Goal: Information Seeking & Learning: Learn about a topic

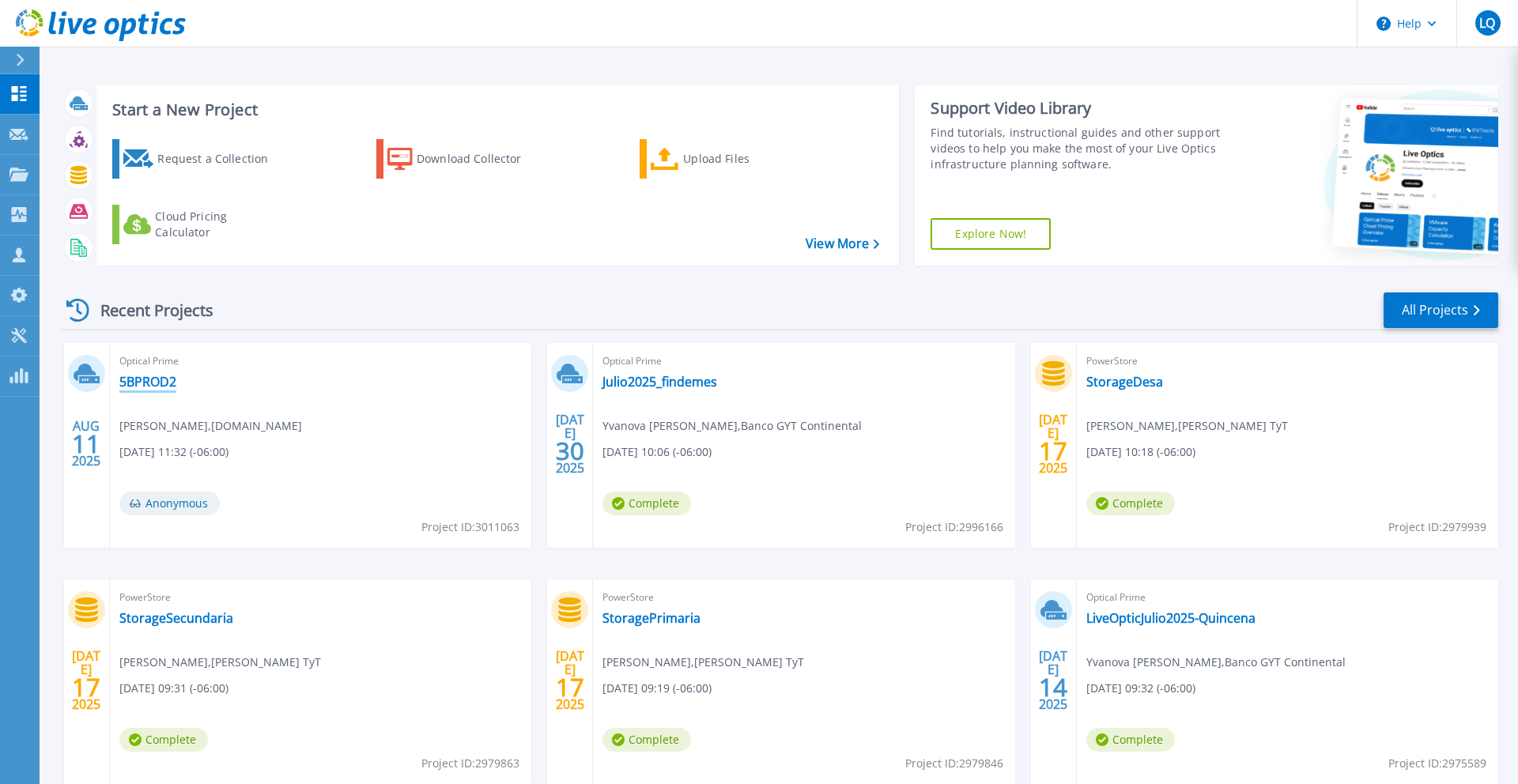
click at [130, 377] on link "5BPROD2" at bounding box center [148, 381] width 57 height 15
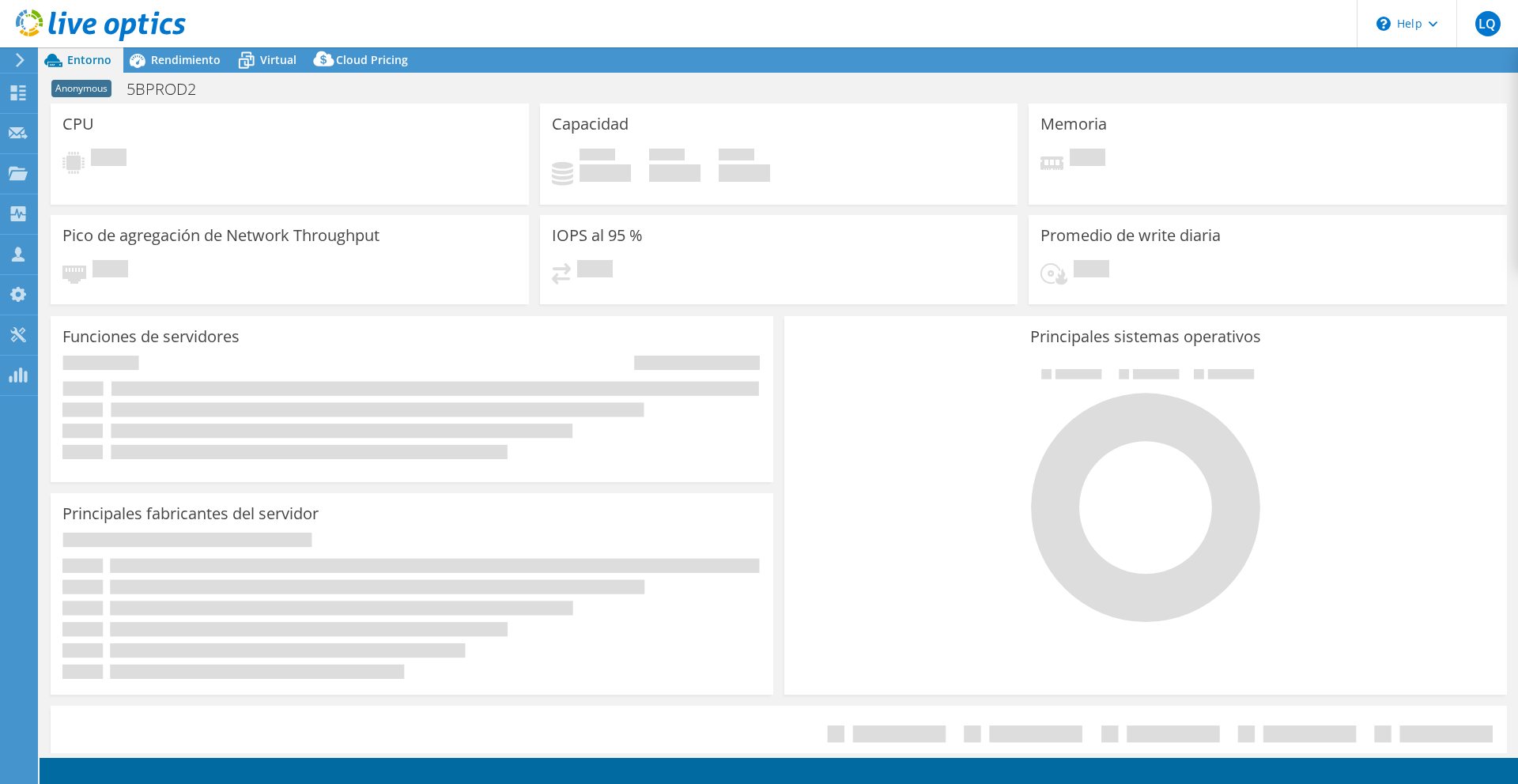
select select "USD"
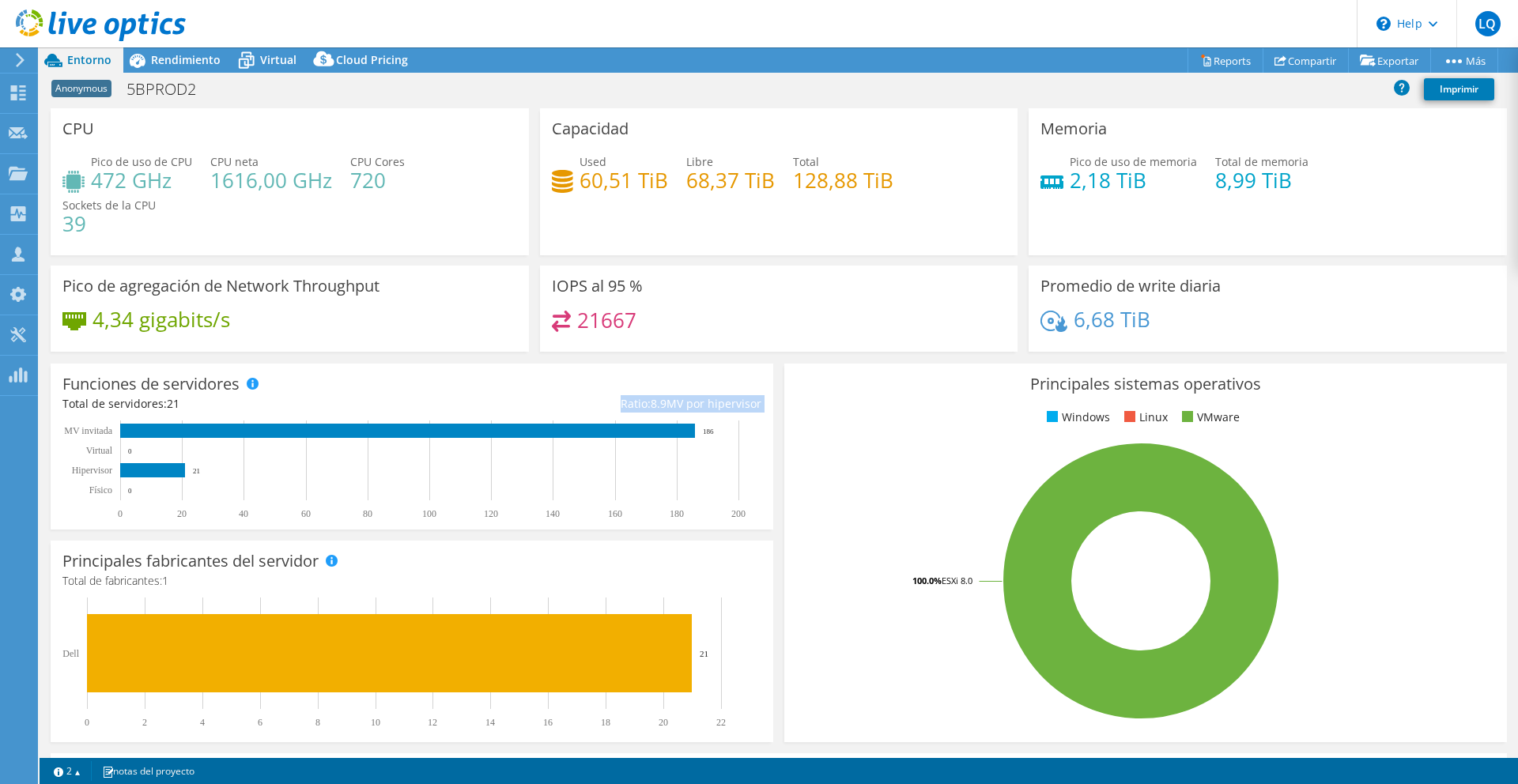
drag, startPoint x: 619, startPoint y: 407, endPoint x: 812, endPoint y: 442, distance: 196.1
click at [761, 471] on div "Funciones de servidores Los servidores físicos representan servidores sin siste…" at bounding box center [412, 446] width 722 height 166
click at [817, 440] on div "Principales sistemas operativos Windows Linux VMware 100.0% ESXi 8.0" at bounding box center [1145, 553] width 722 height 378
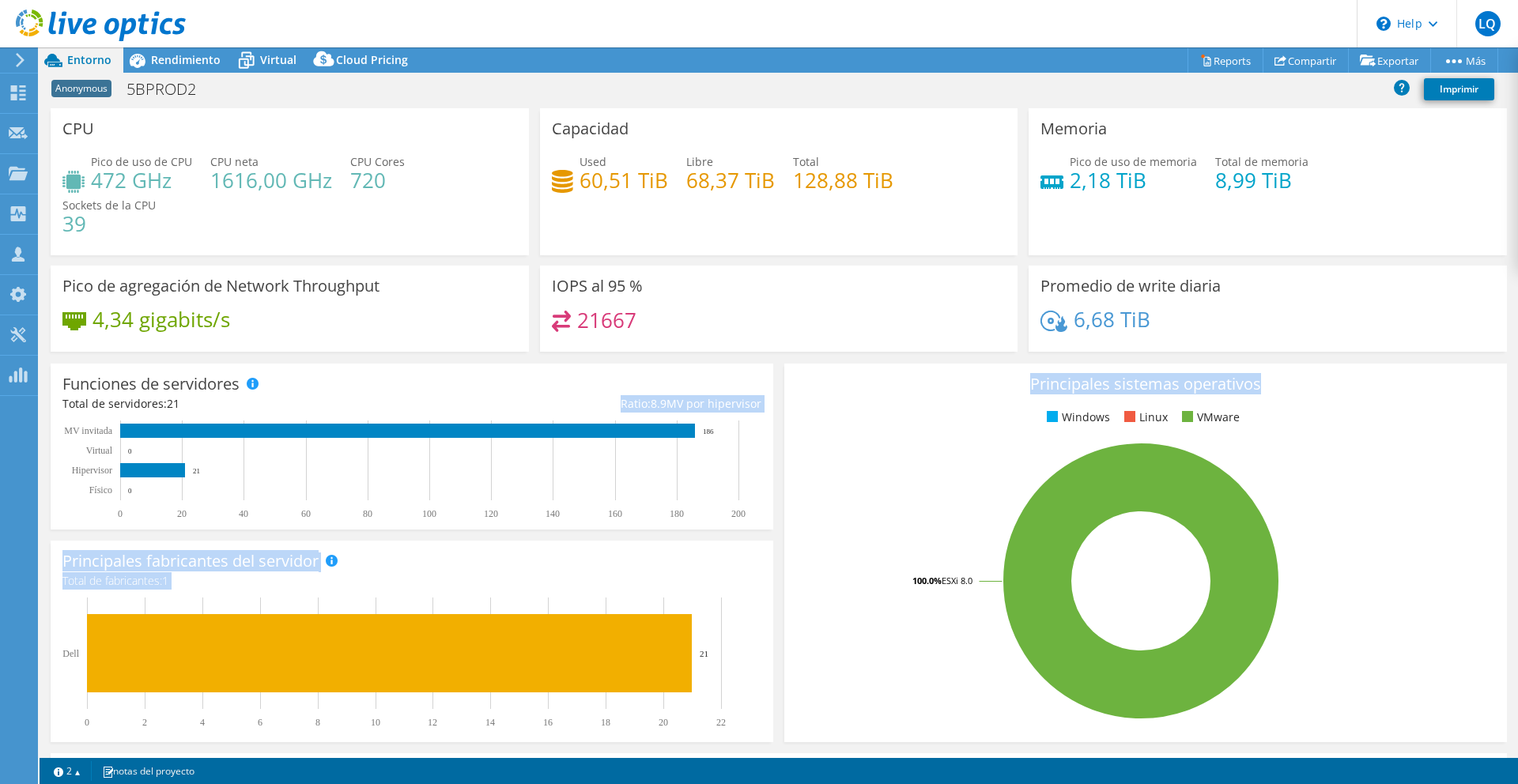
drag, startPoint x: 612, startPoint y: 405, endPoint x: 834, endPoint y: 409, distance: 222.0
click at [834, 409] on section "CPU Pico de uso de CPU 472 GHz CPU neta 1616,00 GHz CPU Cores 720 Sockets de la…" at bounding box center [778, 590] width 1478 height 964
click at [839, 409] on ul "Windows Linux VMware" at bounding box center [1145, 417] width 699 height 18
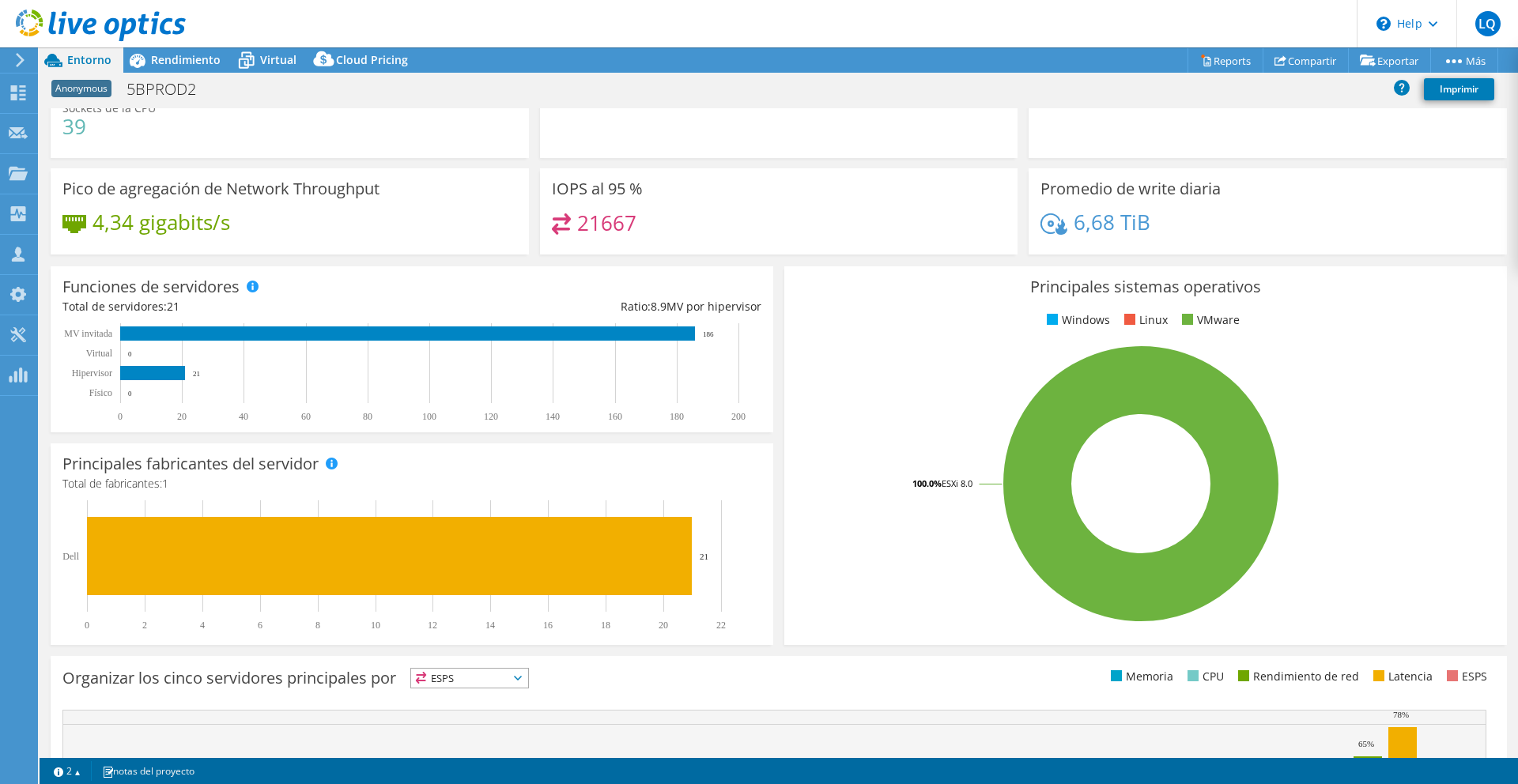
scroll to position [100, 0]
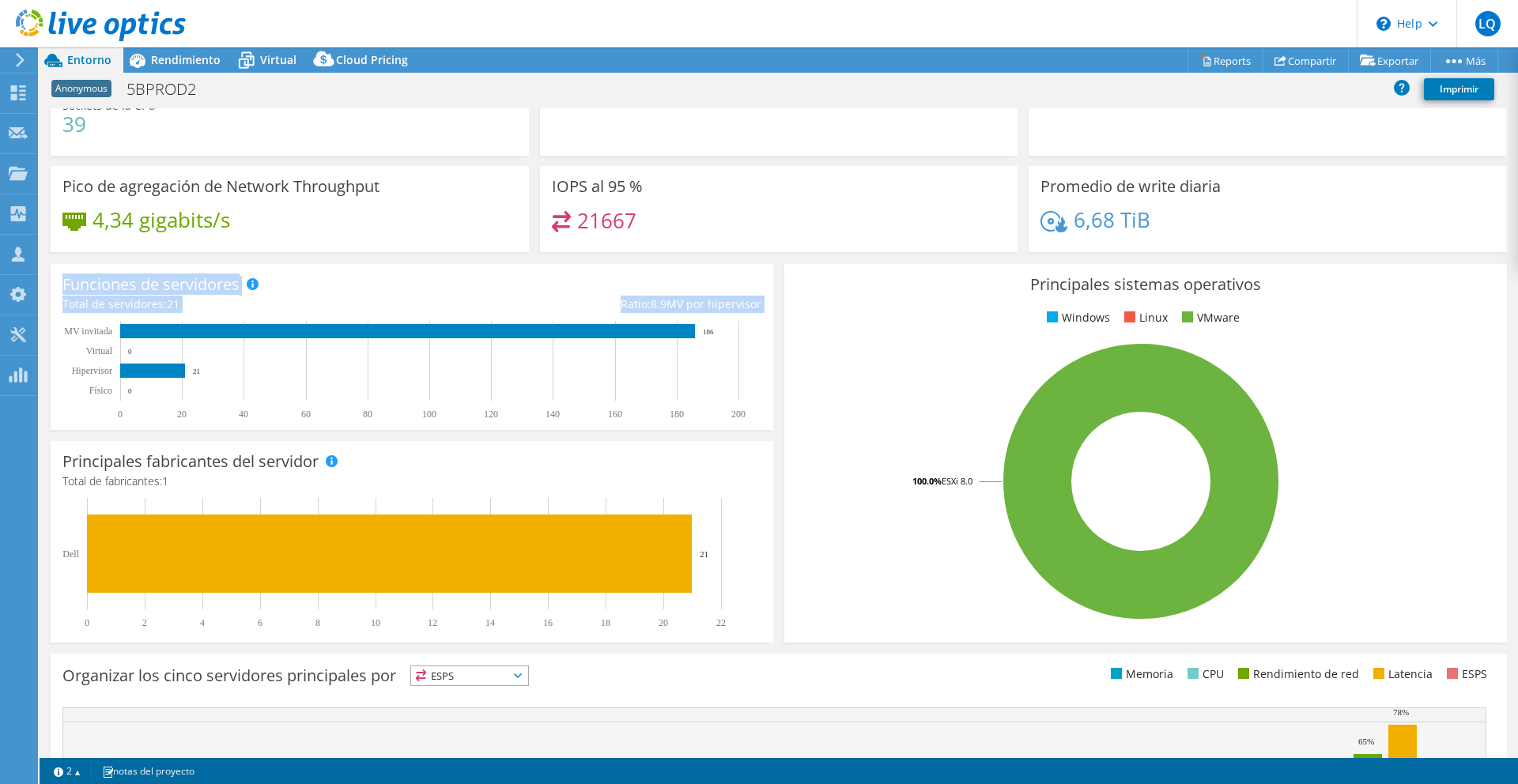
drag, startPoint x: 61, startPoint y: 281, endPoint x: 720, endPoint y: 443, distance: 678.6
click at [720, 443] on div "Funciones de servidores Los servidores físicos representan servidores sin siste…" at bounding box center [412, 453] width 734 height 390
click at [875, 311] on ul "Windows Linux VMware" at bounding box center [1145, 318] width 699 height 18
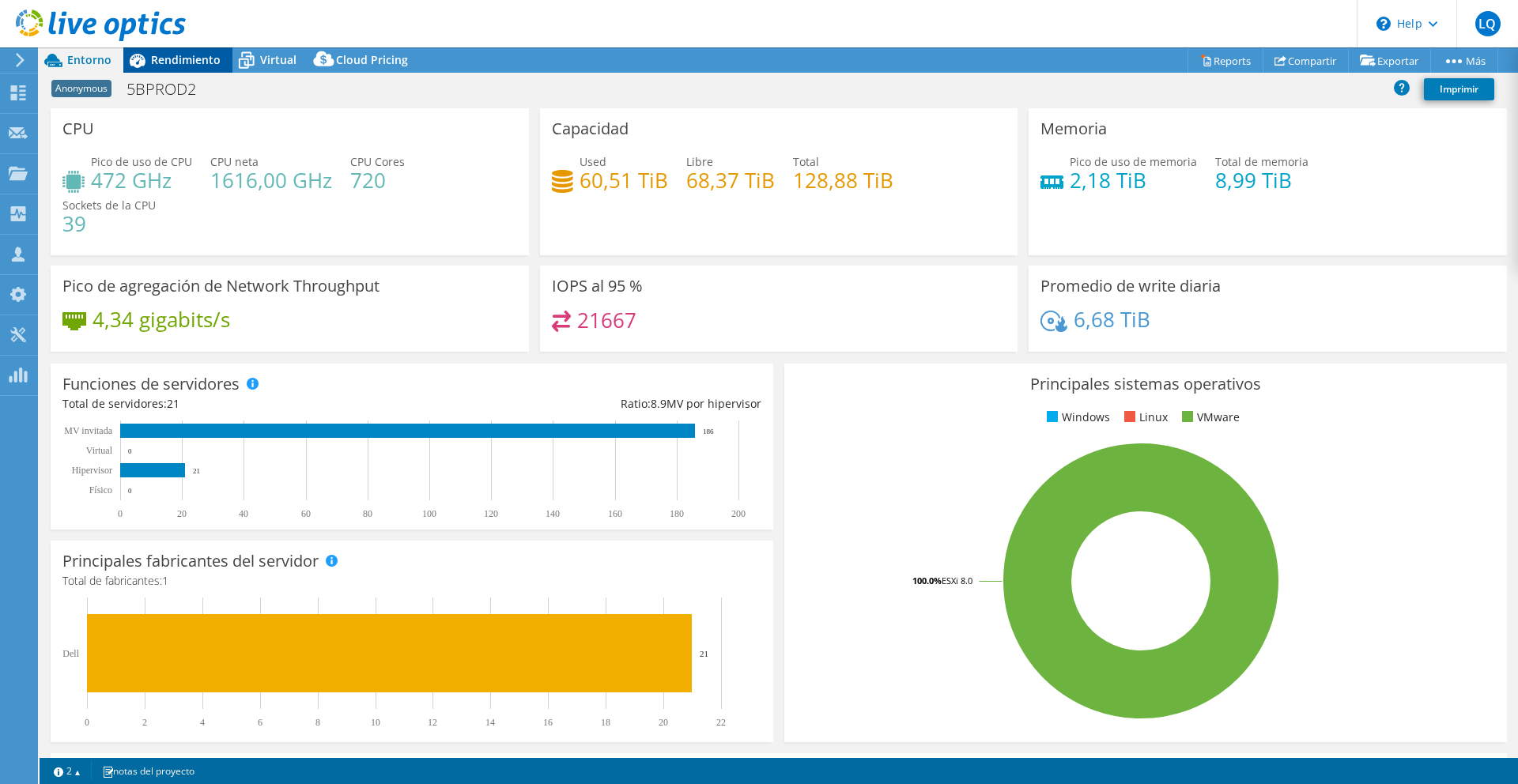
click at [183, 62] on span "Rendimiento" at bounding box center [186, 59] width 70 height 15
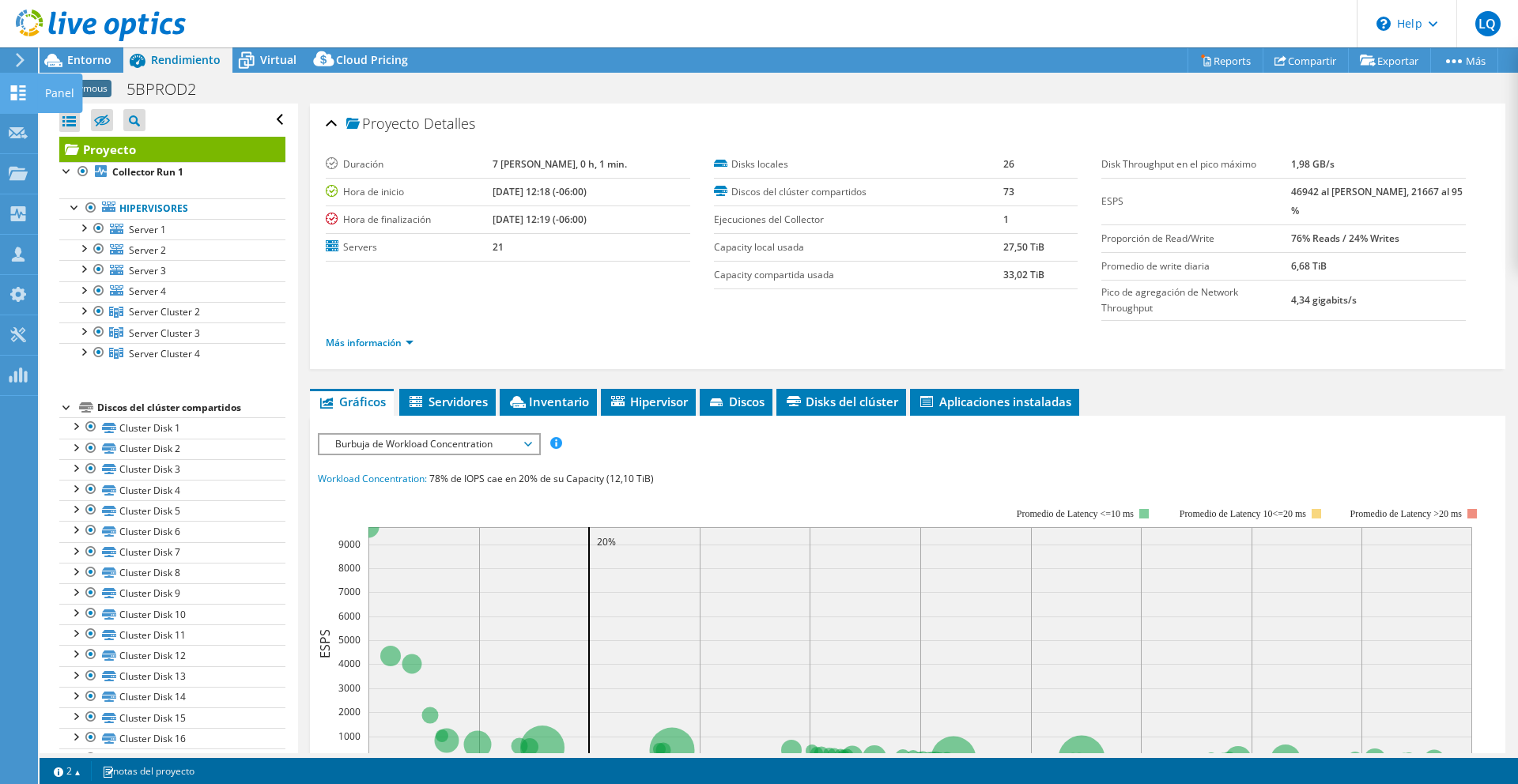
click at [19, 102] on div at bounding box center [18, 94] width 19 height 17
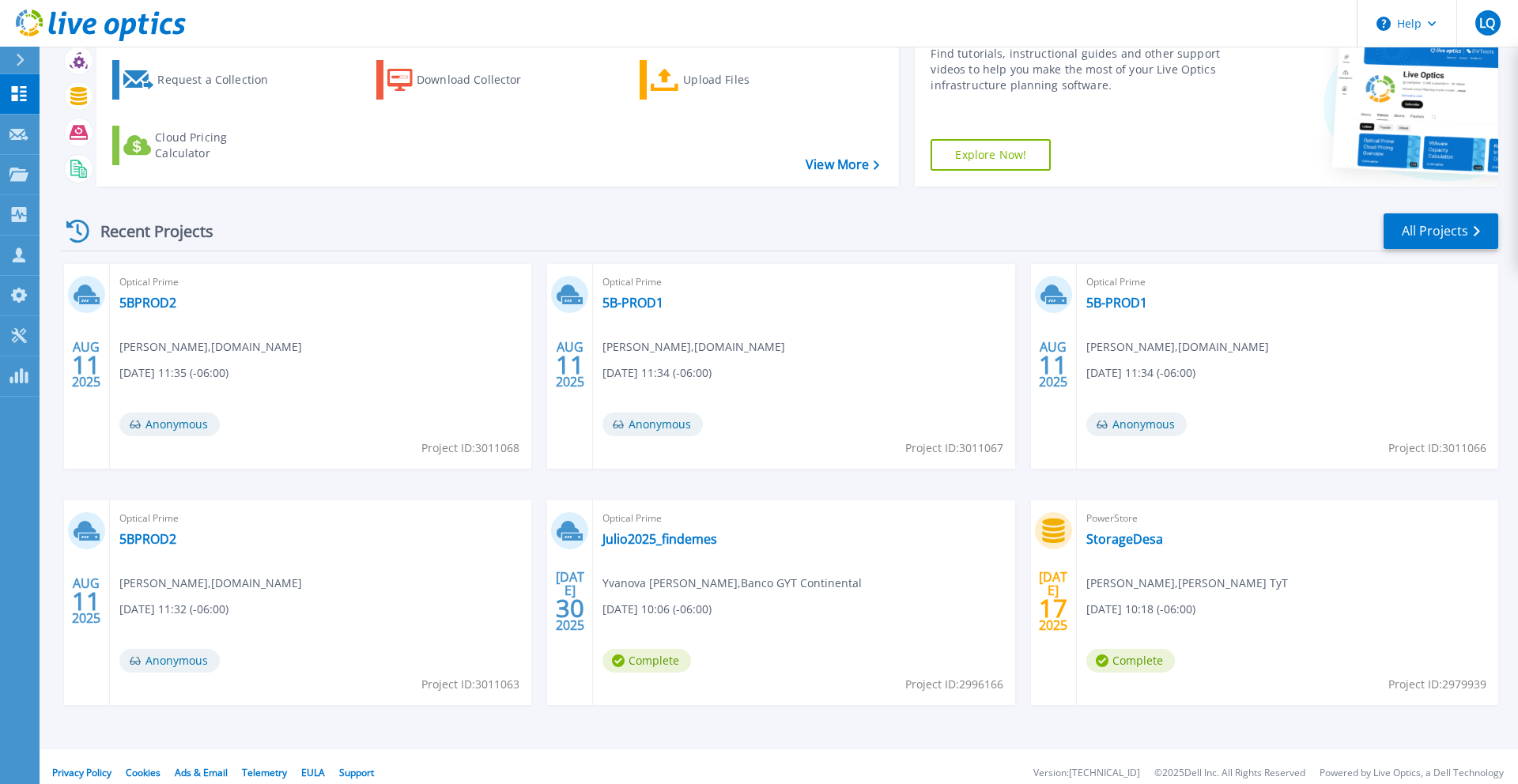
scroll to position [92, 0]
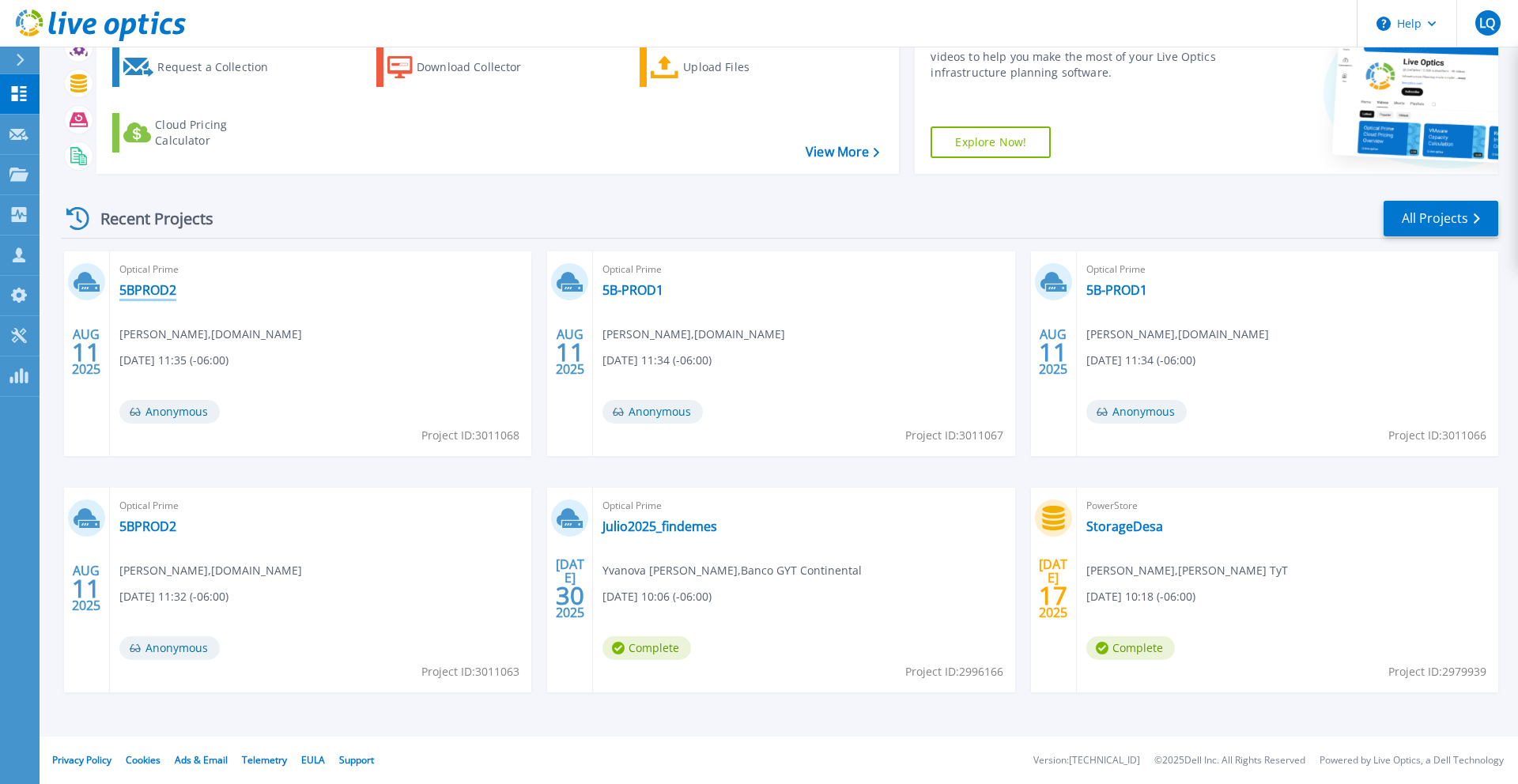
click at [136, 285] on link "5BPROD2" at bounding box center [148, 290] width 57 height 15
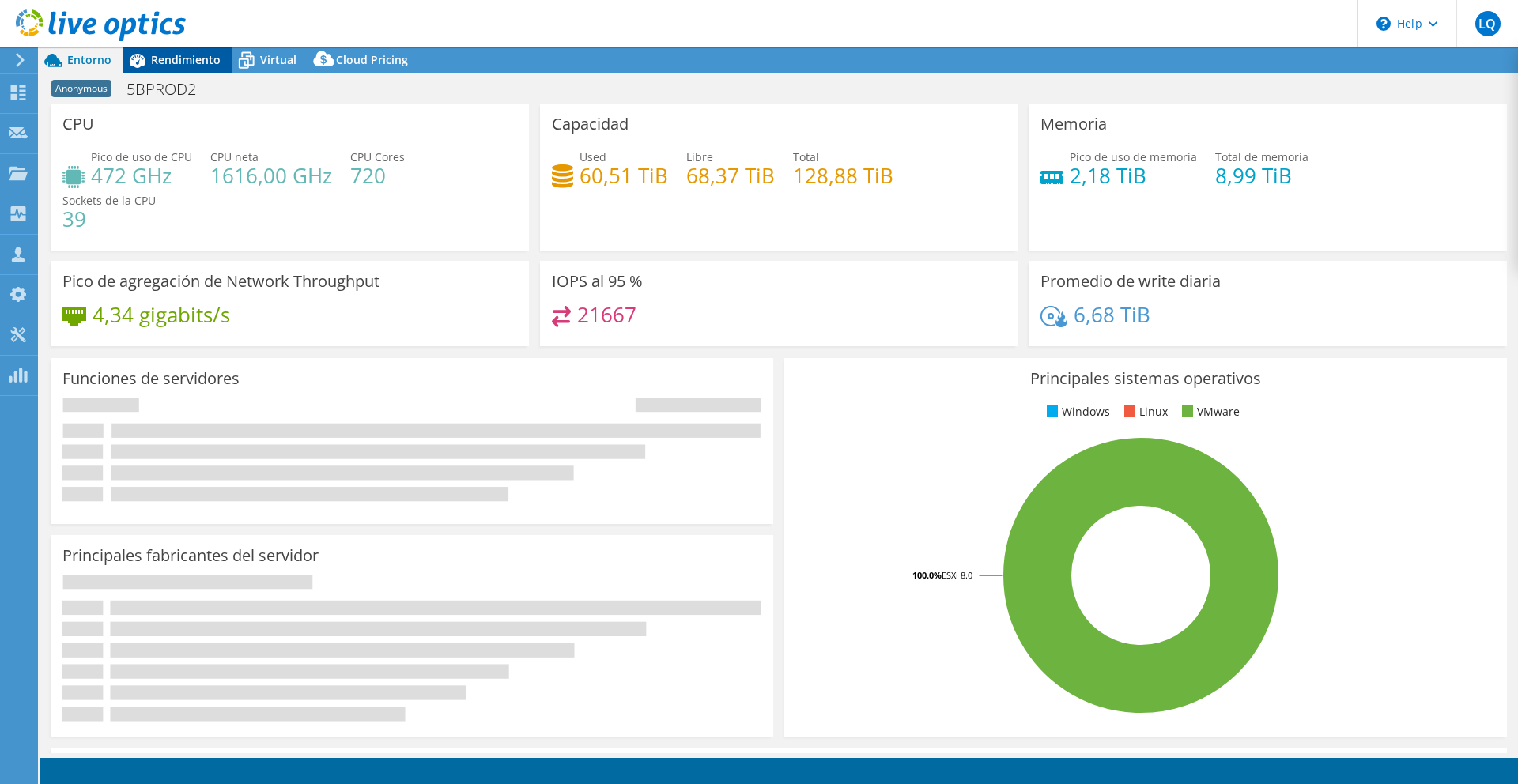
click at [170, 67] on span "Rendimiento" at bounding box center [186, 59] width 70 height 15
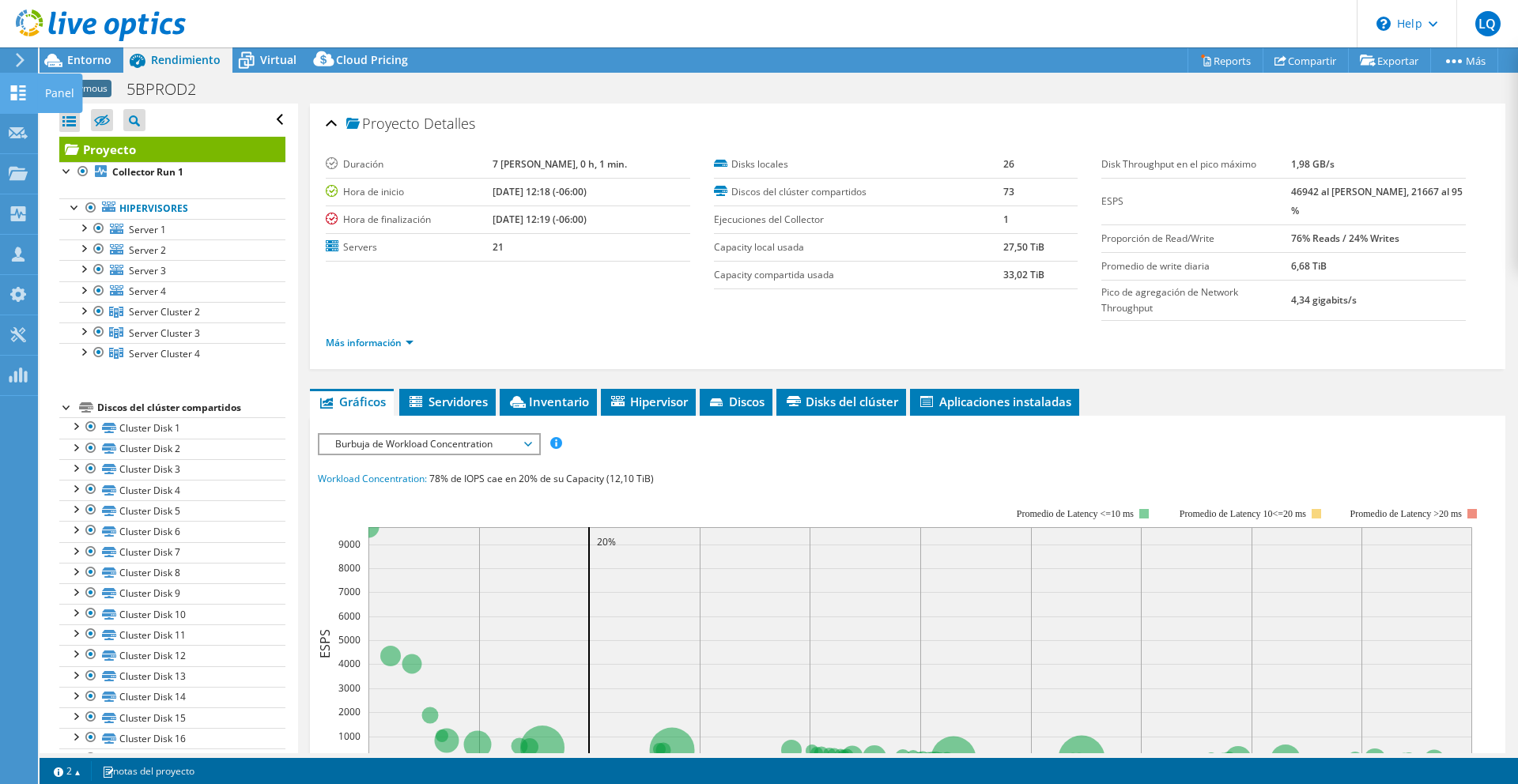
click at [13, 88] on use at bounding box center [19, 93] width 15 height 15
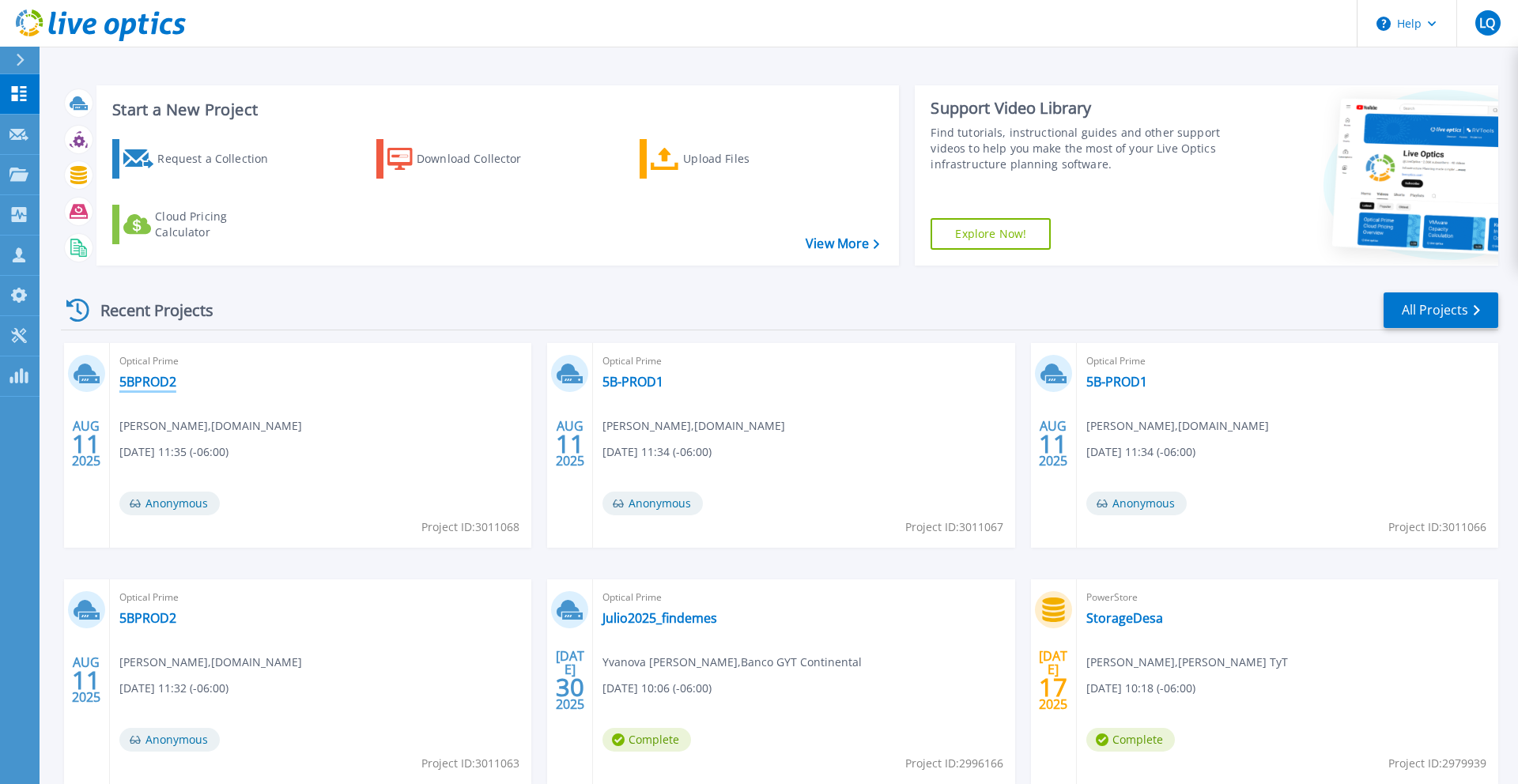
click at [158, 381] on link "5BPROD2" at bounding box center [148, 381] width 57 height 15
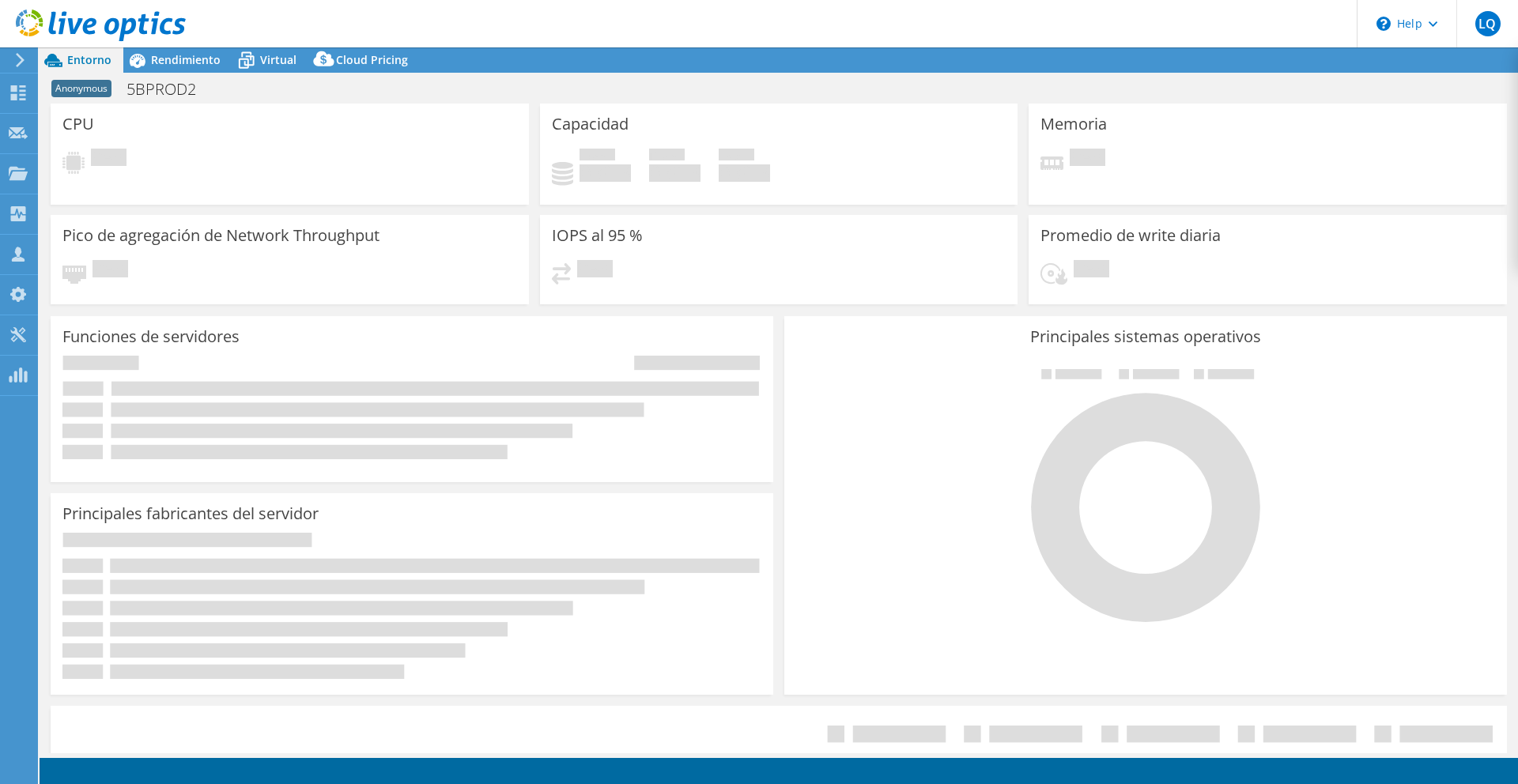
select select "USD"
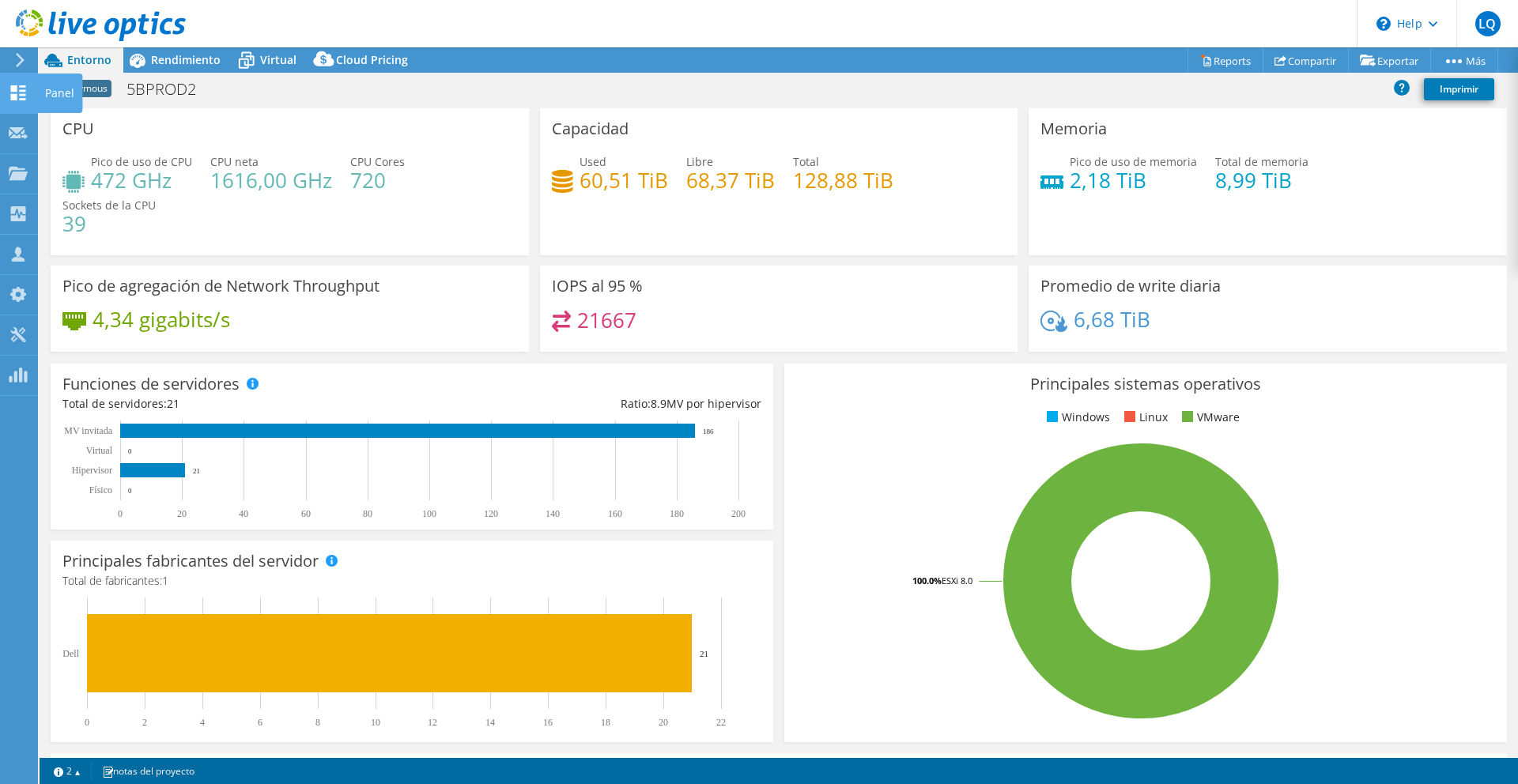
click at [15, 93] on icon at bounding box center [18, 93] width 19 height 15
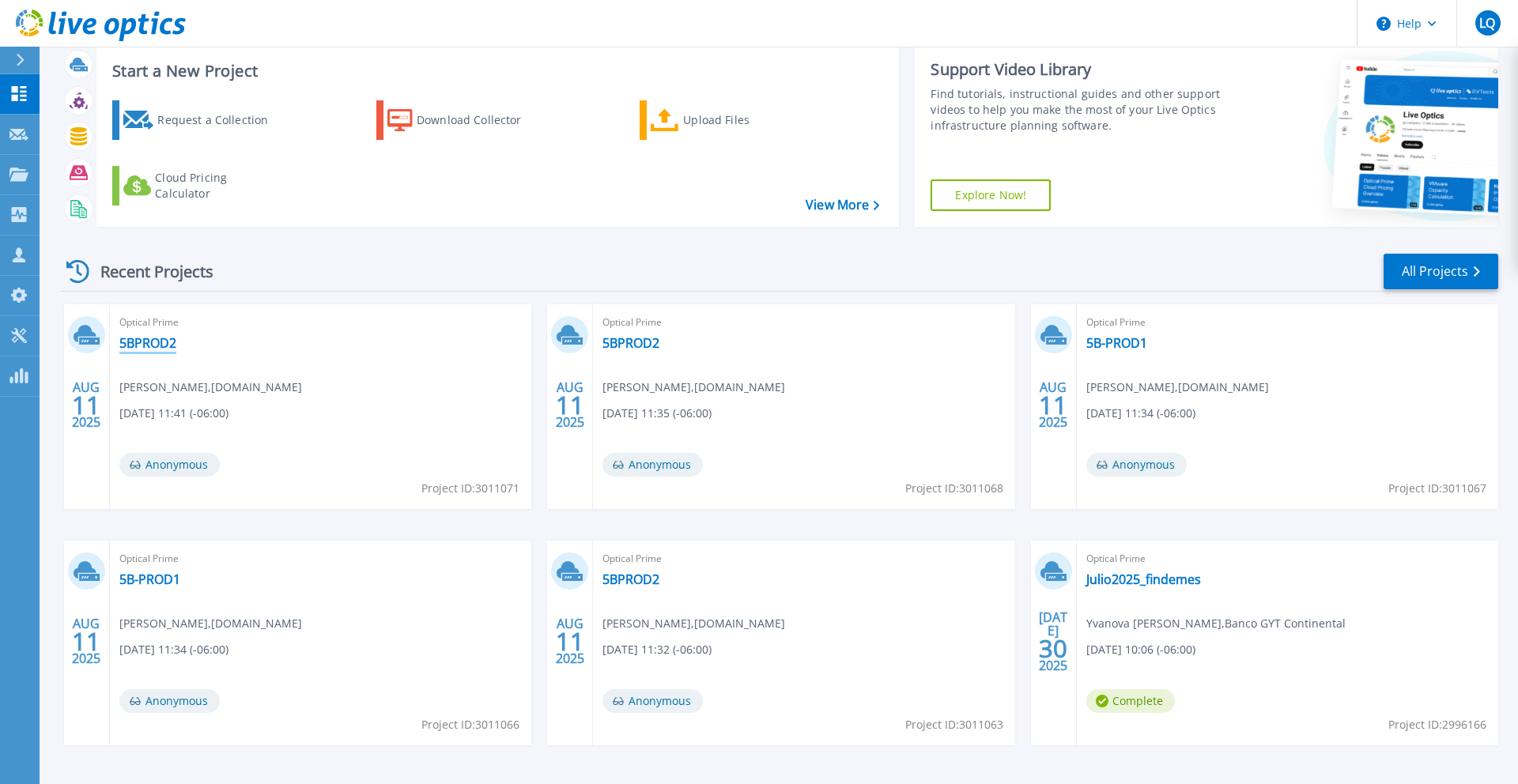
scroll to position [87, 0]
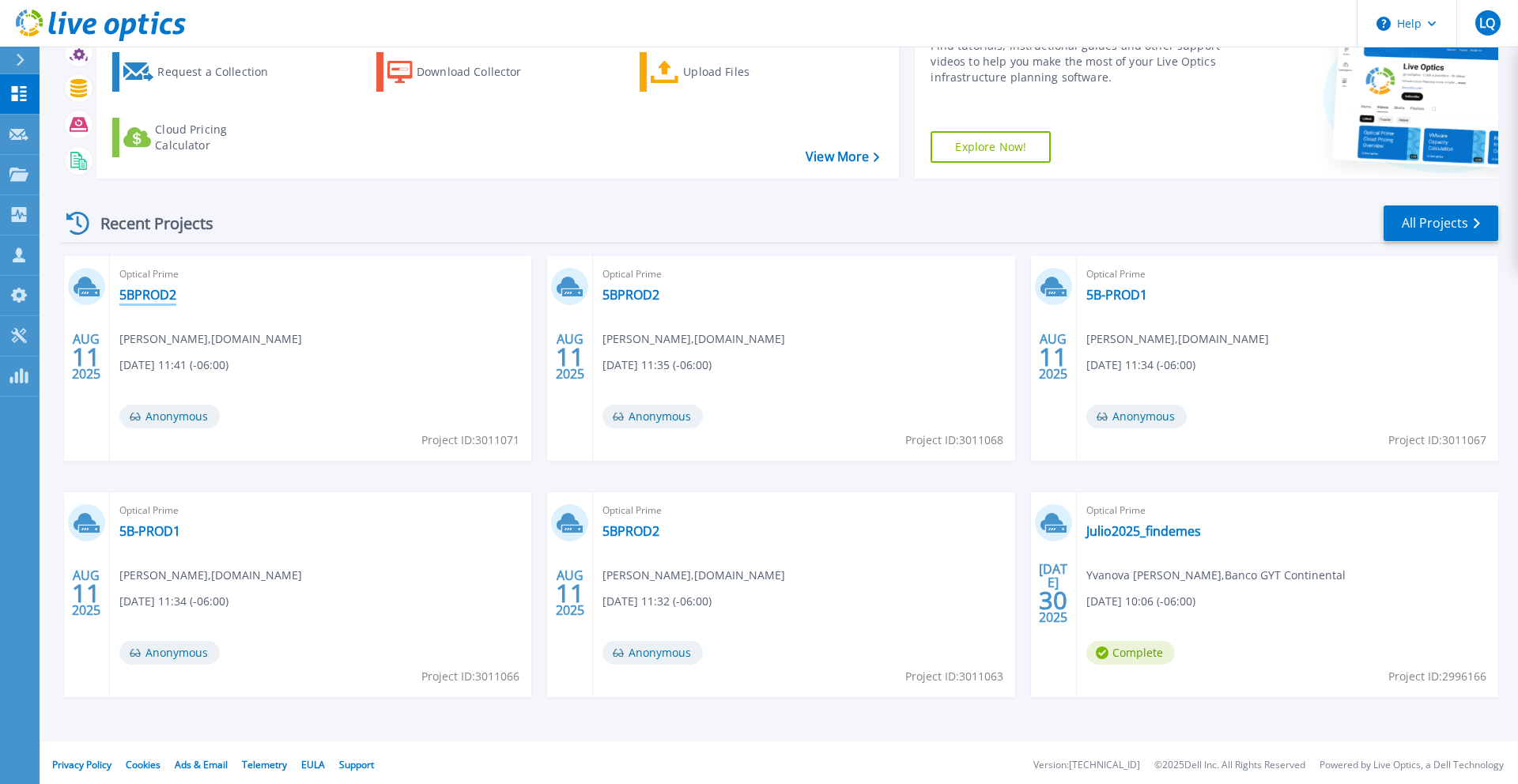
click at [160, 295] on link "5BPROD2" at bounding box center [148, 294] width 57 height 15
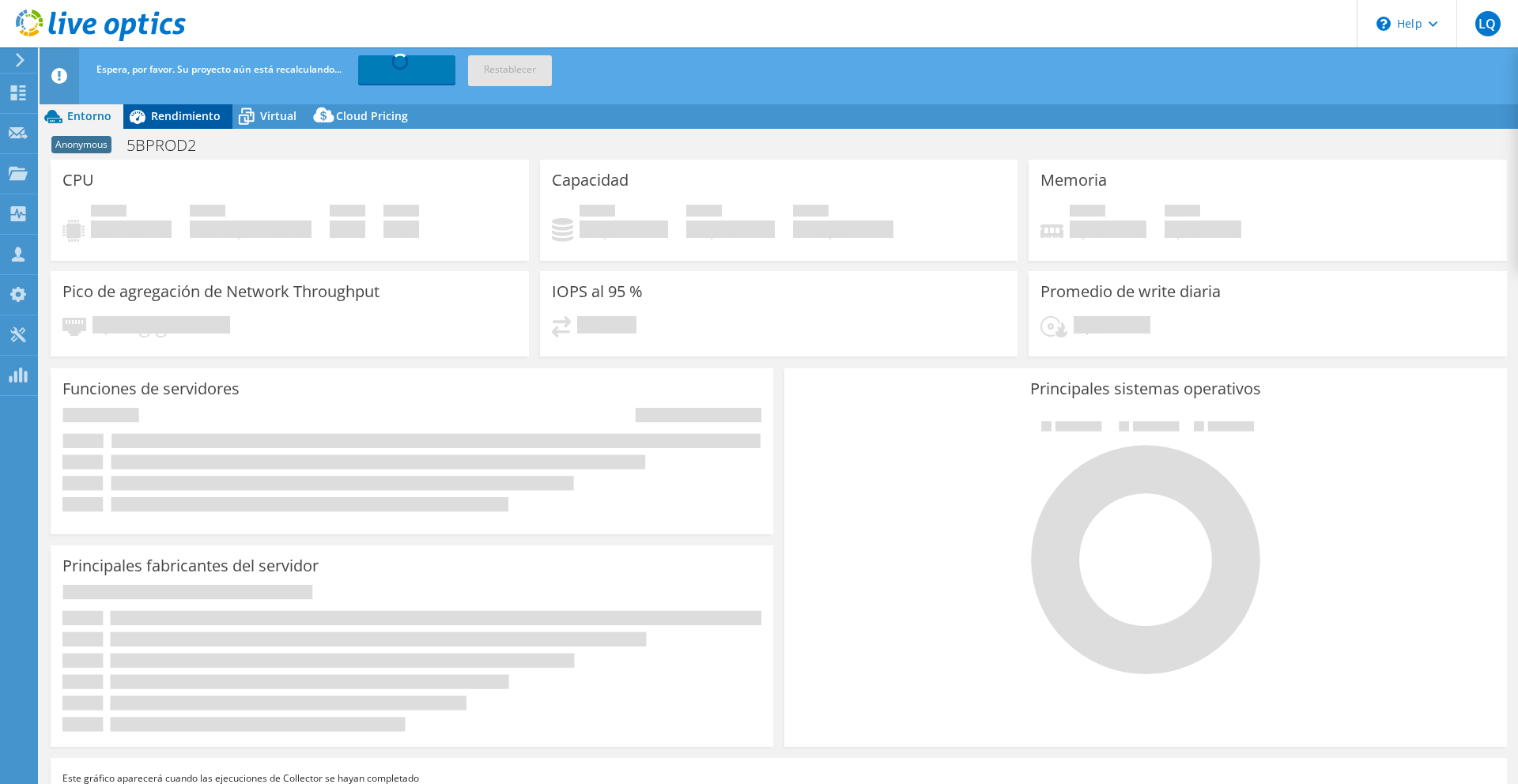
click at [191, 61] on div "Espera, por favor. Su proyecto aún está recalculando... Recalculando... Restabl…" at bounding box center [808, 69] width 1431 height 45
click at [192, 120] on span "Rendimiento" at bounding box center [186, 115] width 70 height 15
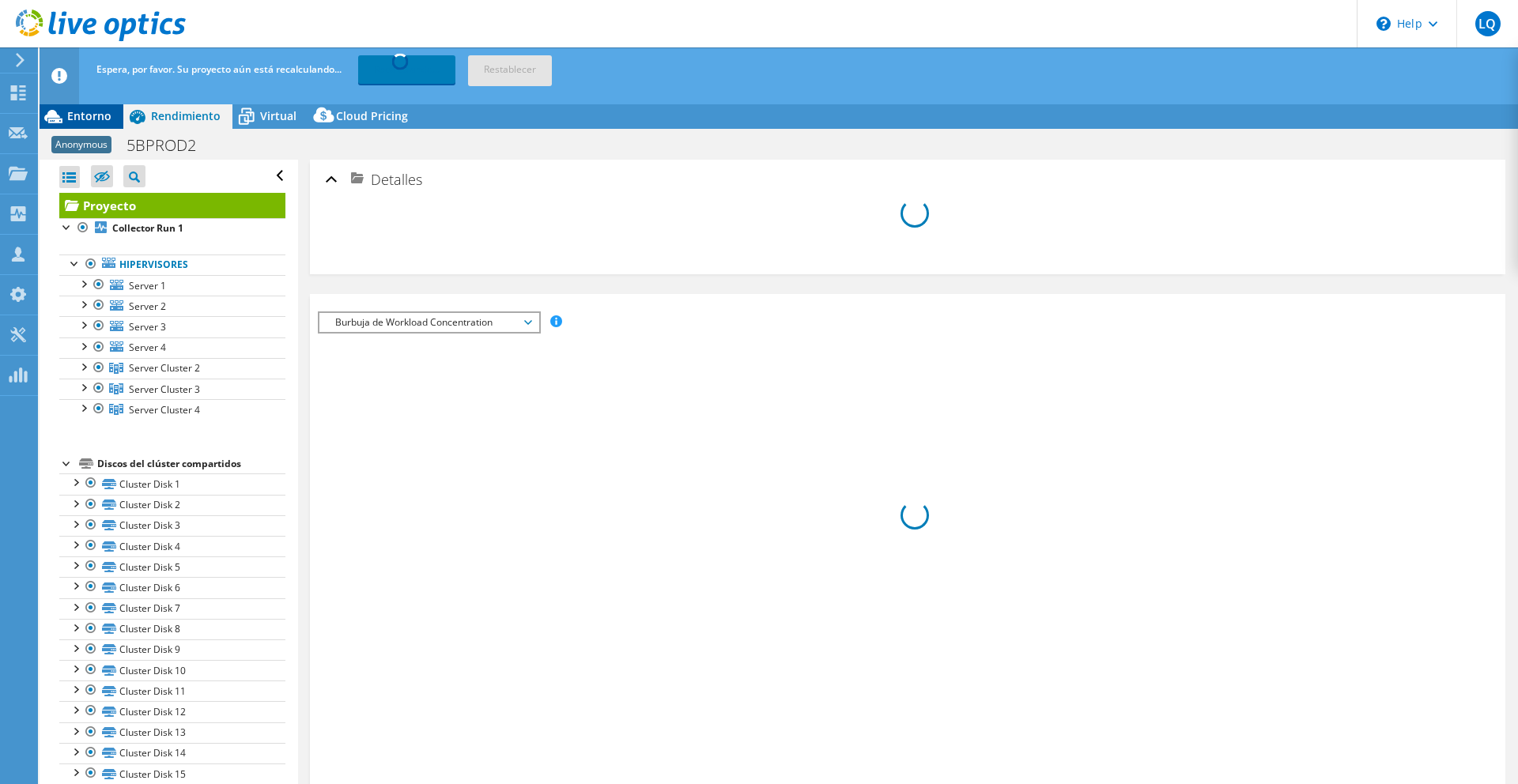
click at [101, 122] on span "Entorno" at bounding box center [89, 115] width 45 height 15
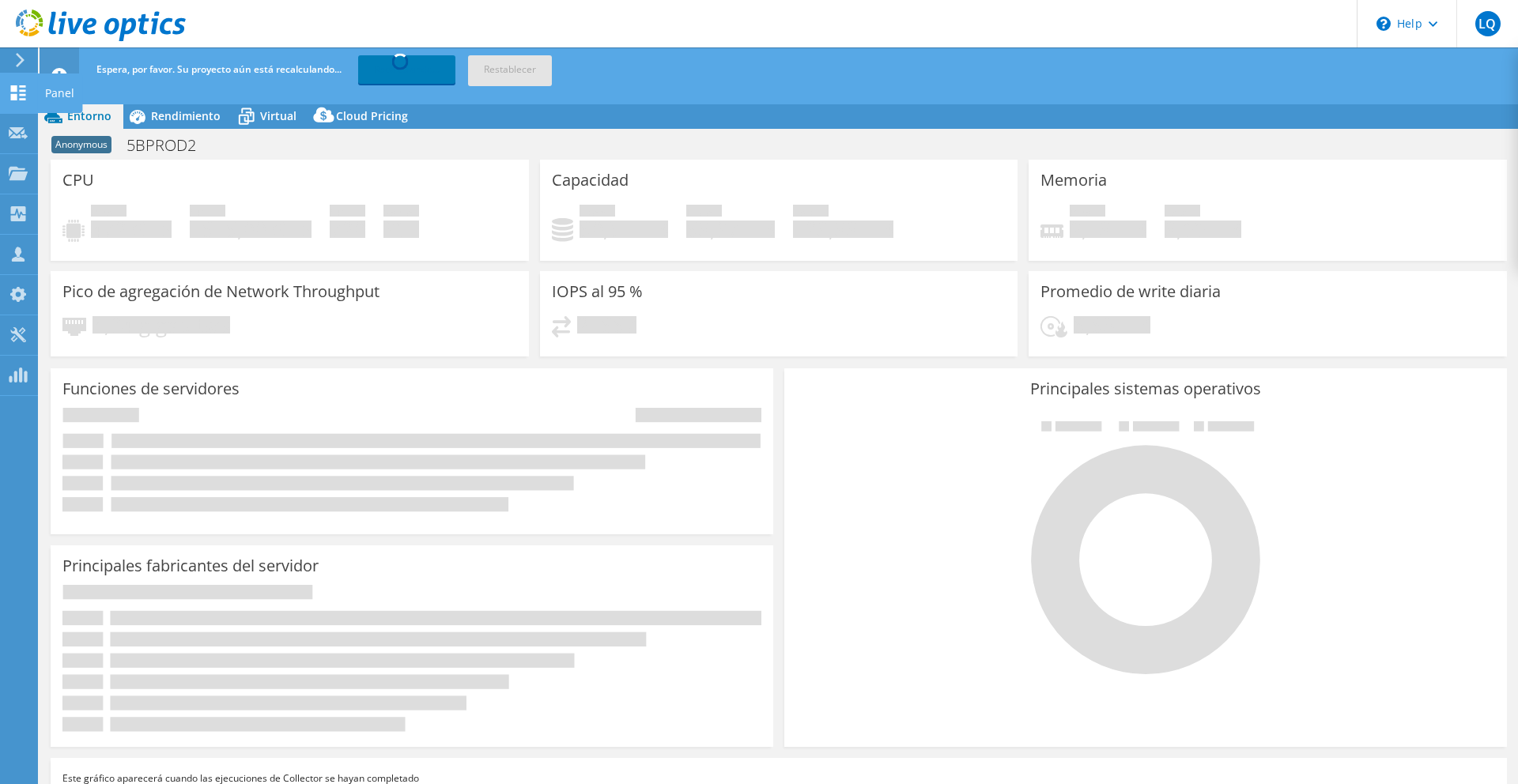
click at [24, 88] on icon at bounding box center [18, 93] width 19 height 15
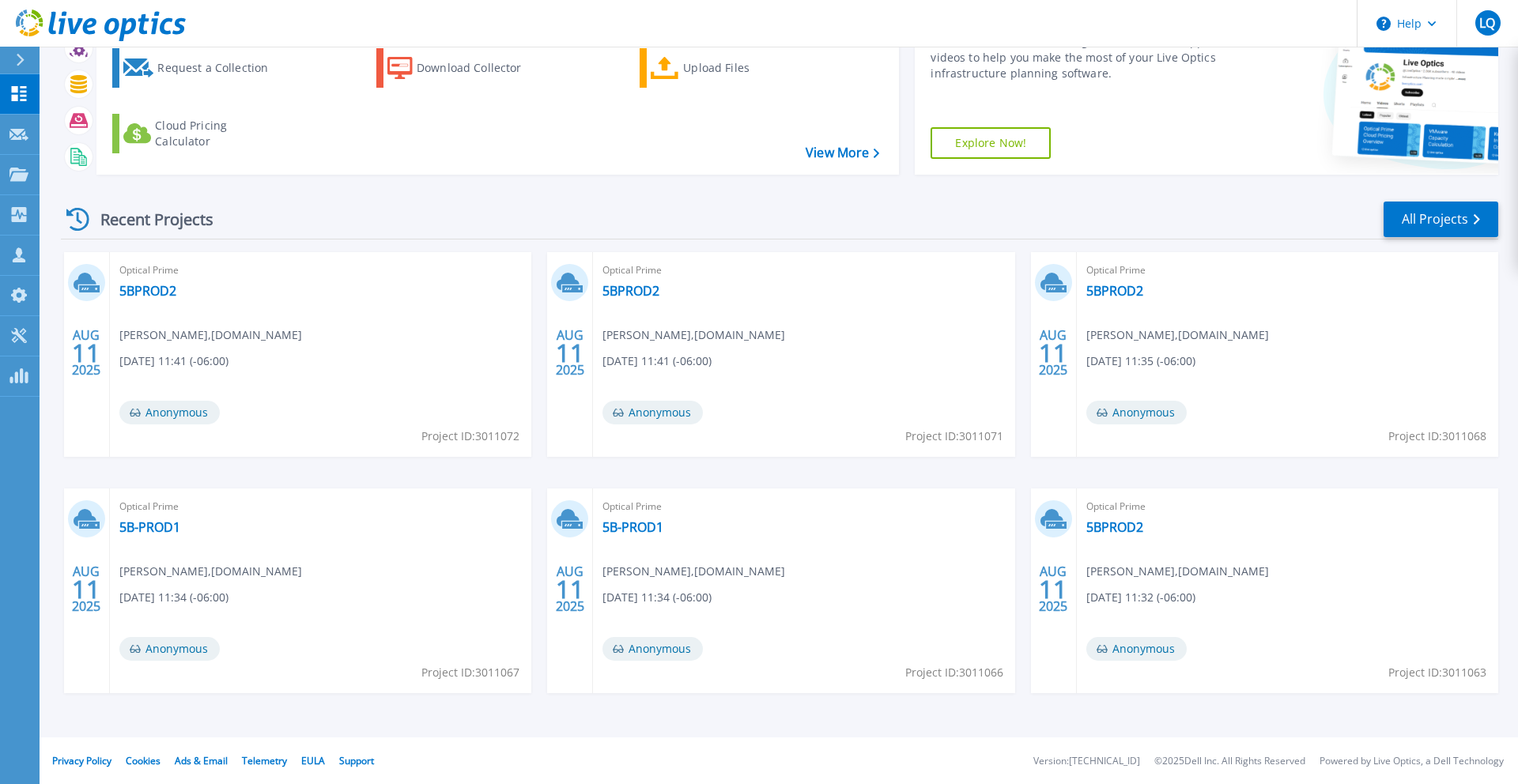
scroll to position [92, 0]
click at [1499, 26] on div "LQ" at bounding box center [1487, 23] width 25 height 25
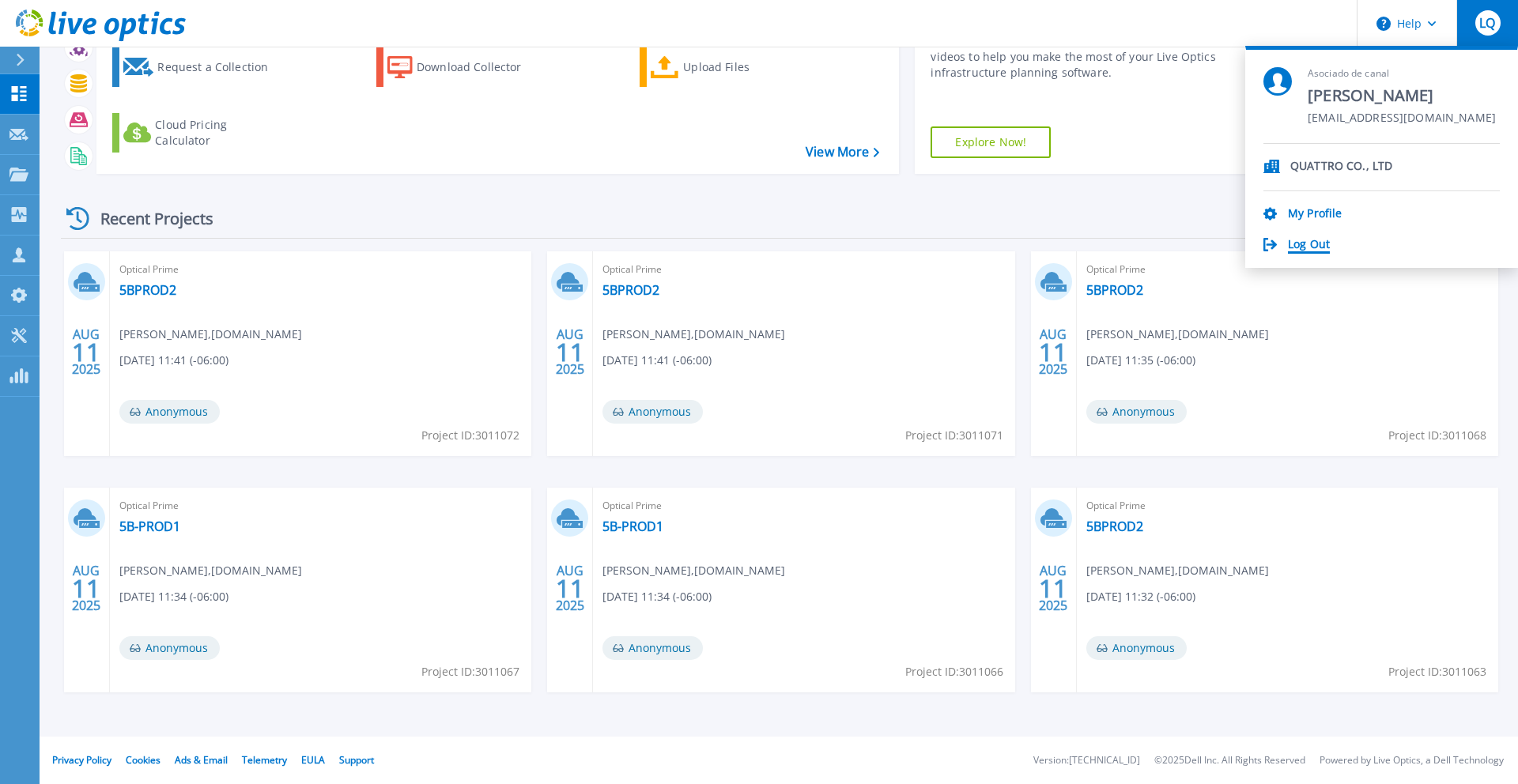
click at [1320, 246] on link "Log Out" at bounding box center [1309, 245] width 42 height 15
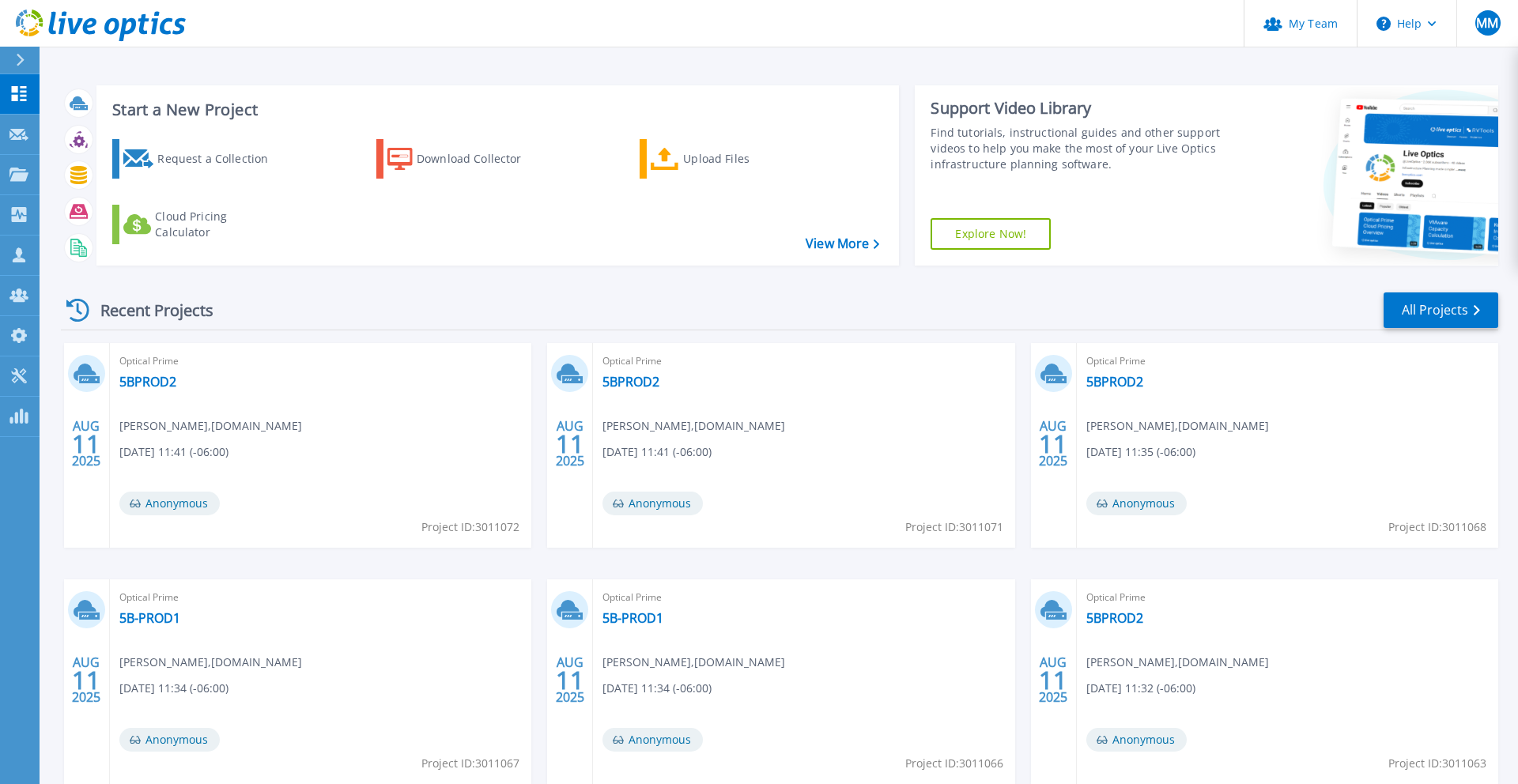
scroll to position [92, 0]
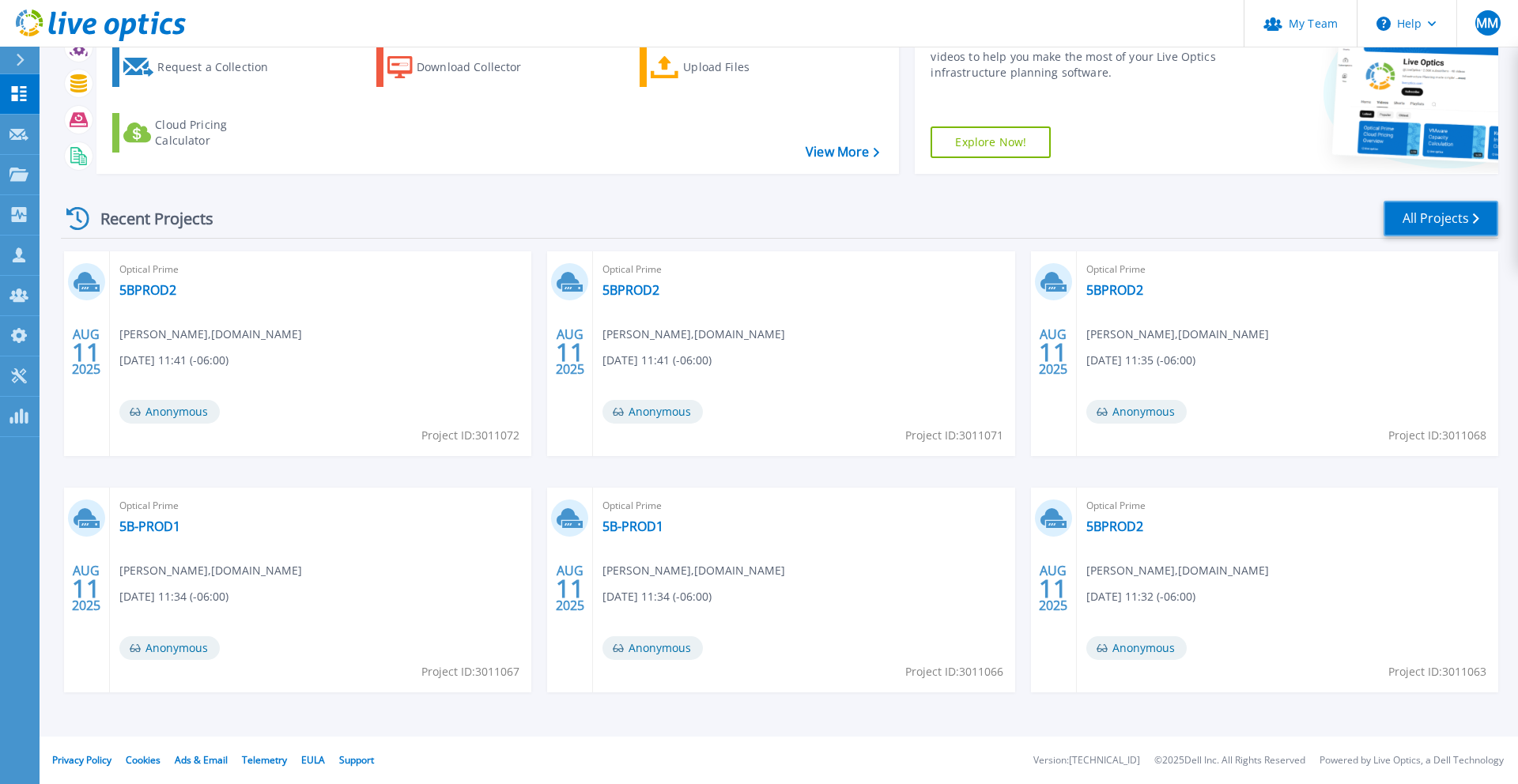
click at [1425, 213] on link "All Projects" at bounding box center [1440, 218] width 114 height 36
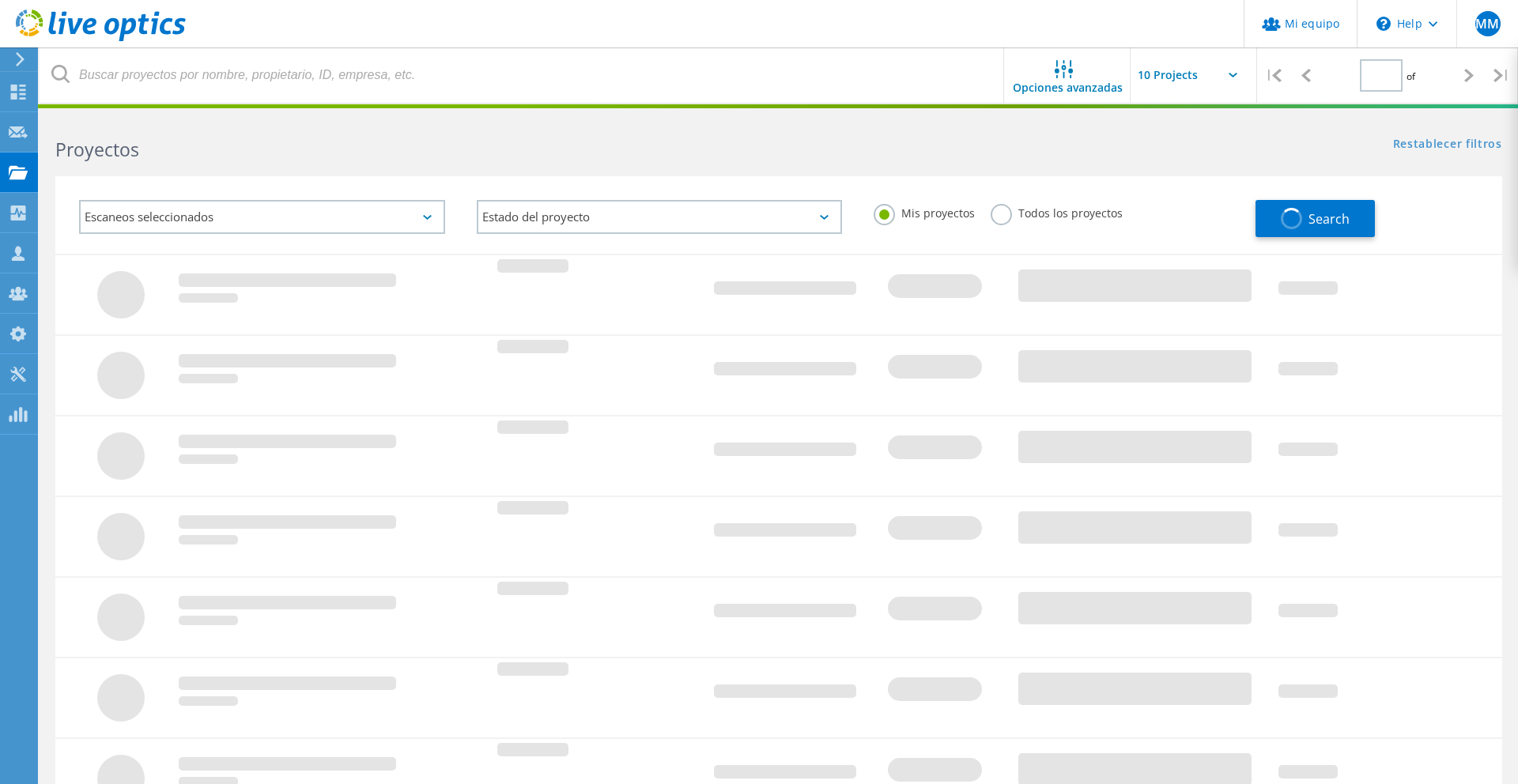
type input "1"
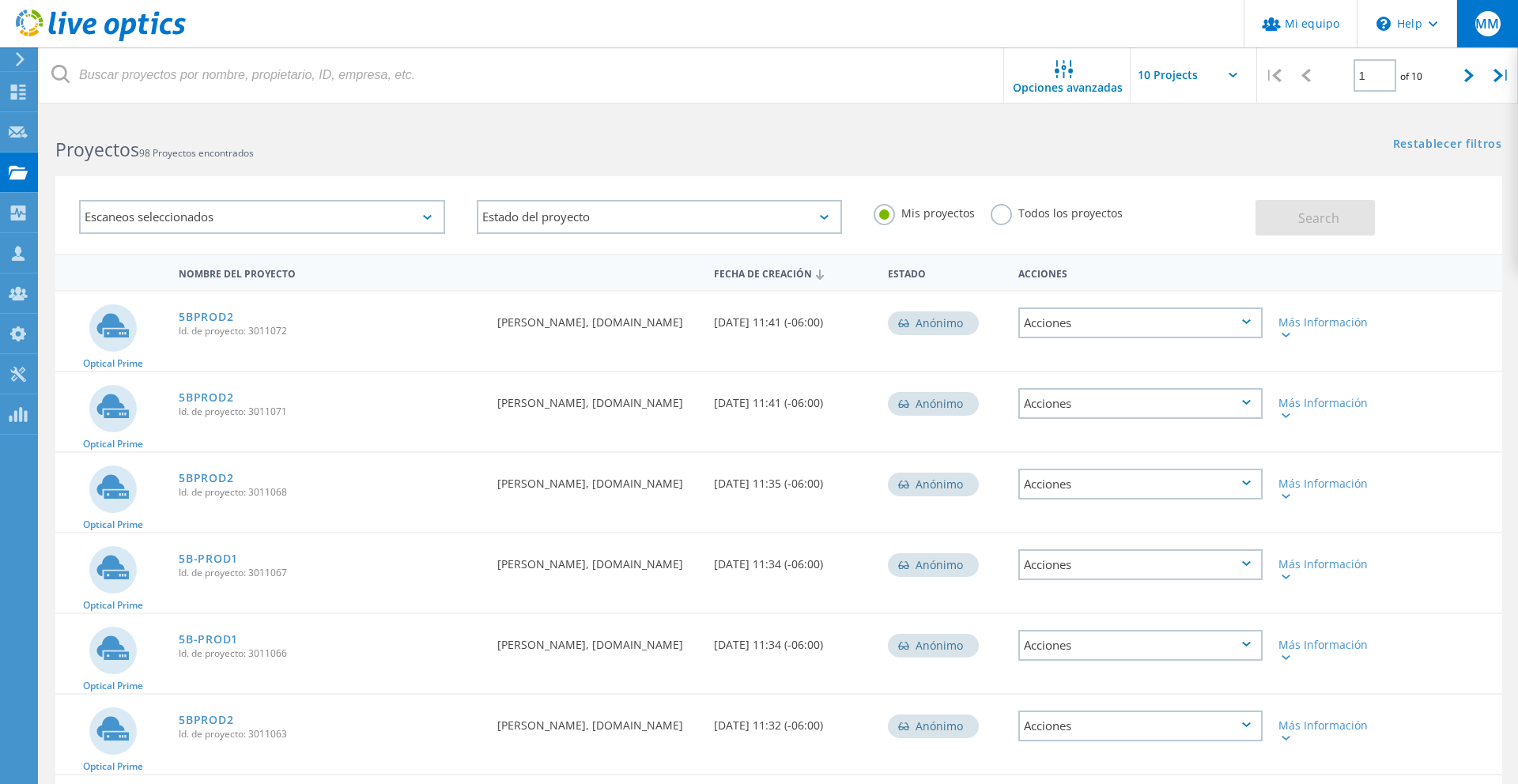
click at [1502, 15] on div "MM" at bounding box center [1487, 24] width 62 height 47
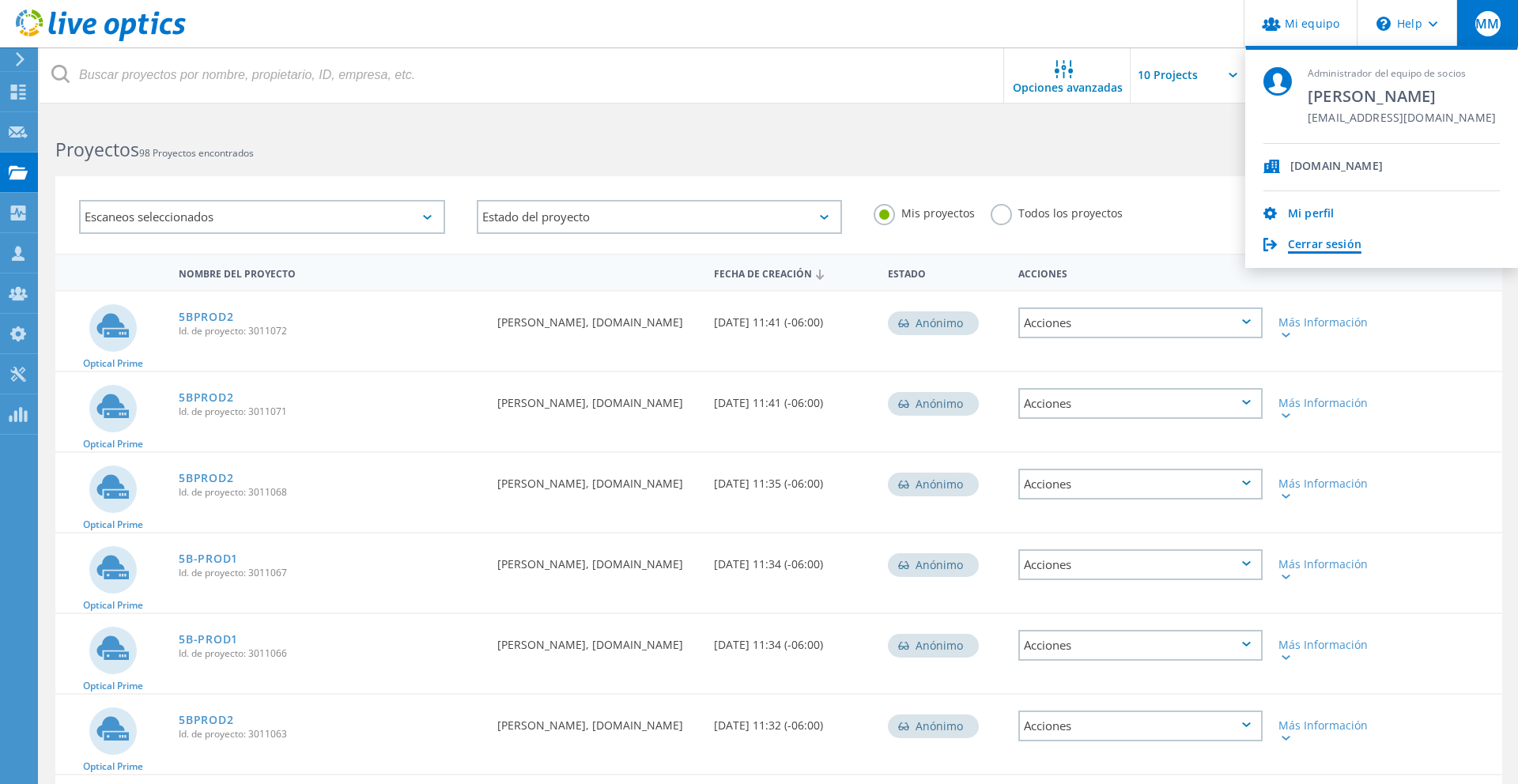
click at [1333, 243] on link "Cerrar sesión" at bounding box center [1324, 245] width 74 height 15
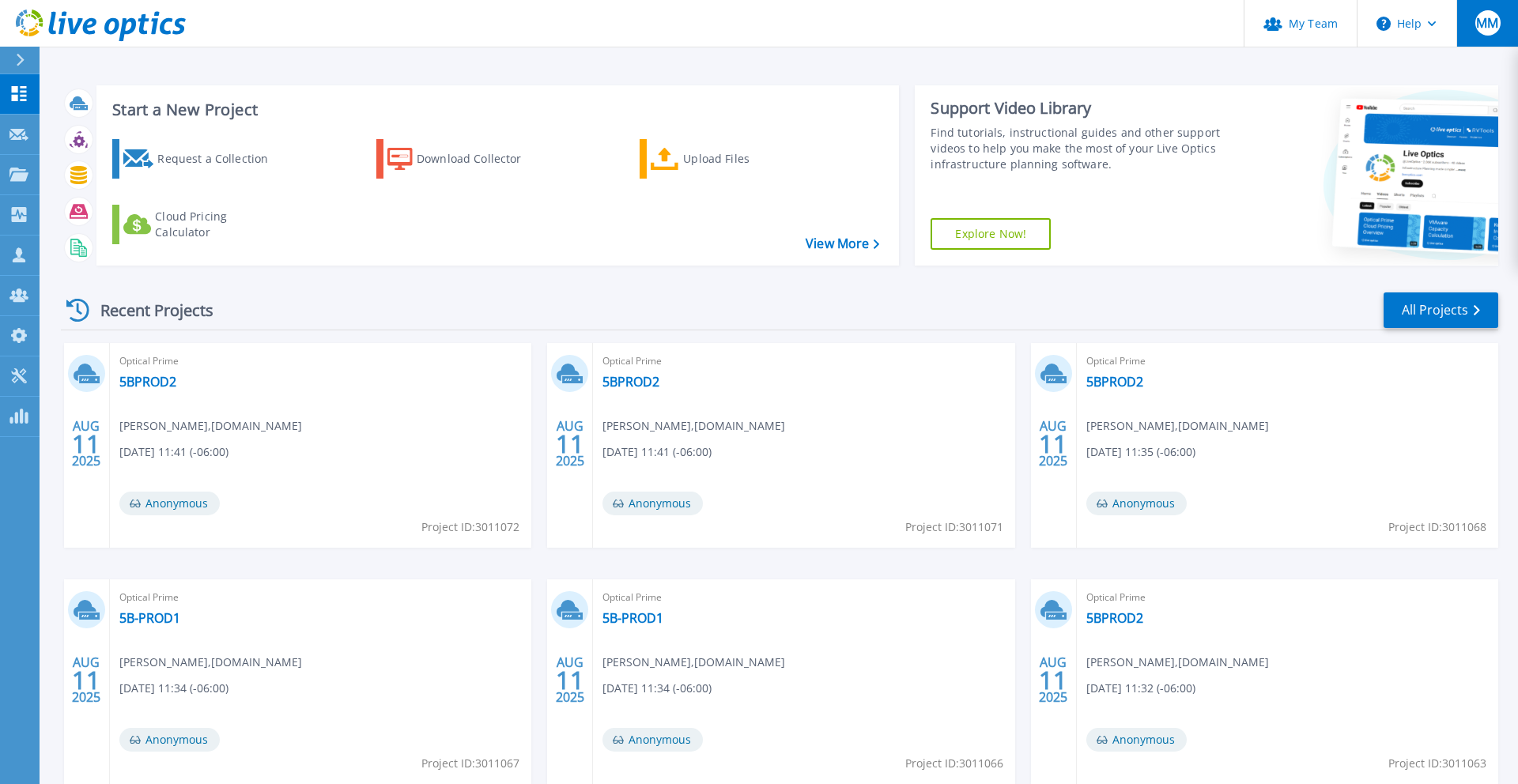
click at [1499, 17] on div "MM" at bounding box center [1487, 23] width 25 height 25
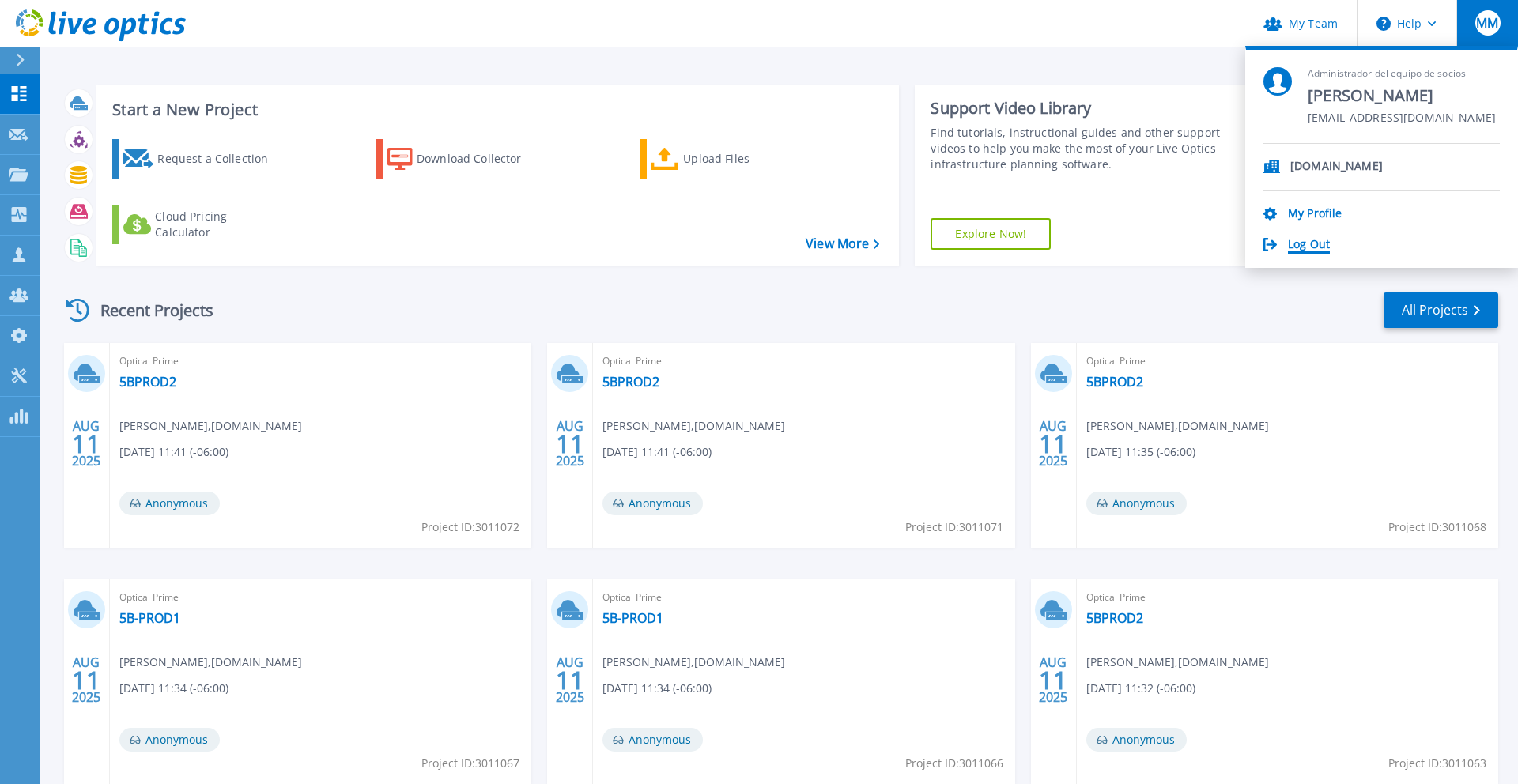
click at [1304, 249] on link "Log Out" at bounding box center [1309, 245] width 42 height 15
